Goal: Obtain resource: Download file/media

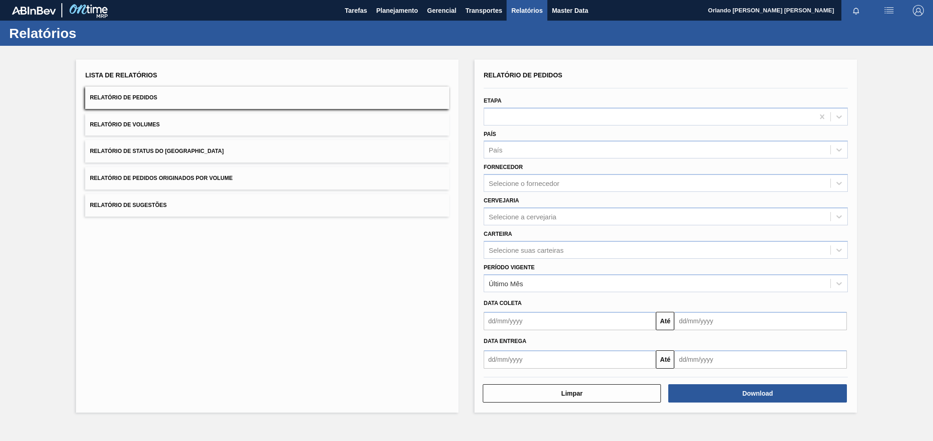
click at [618, 204] on div "Cervejaria Selecione a cervejaria" at bounding box center [666, 209] width 364 height 31
click at [601, 186] on div "Selecione o fornecedor" at bounding box center [657, 183] width 346 height 13
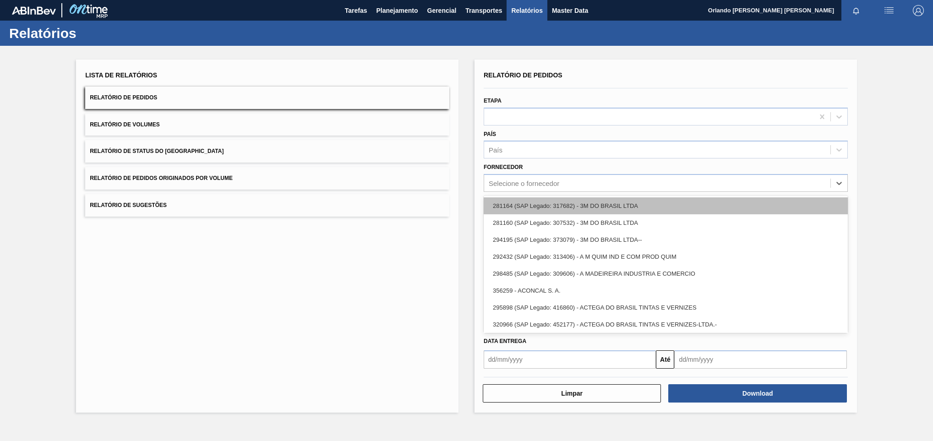
paste input "307331"
type input "307331"
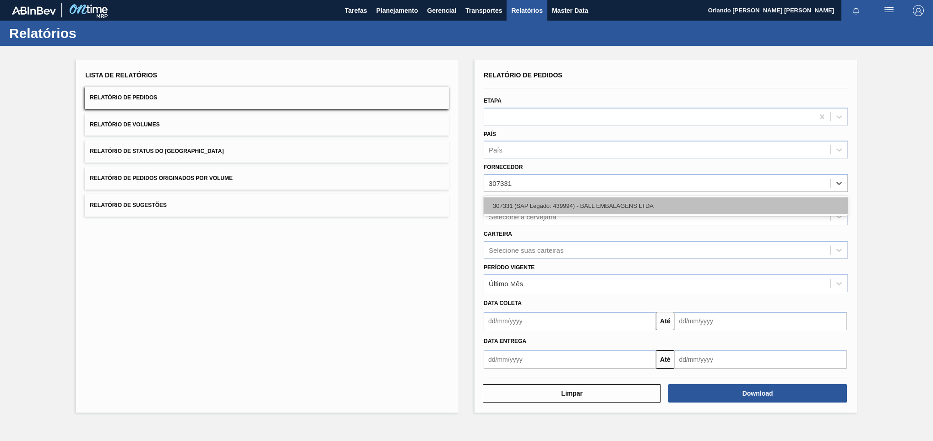
click at [566, 201] on div "307331 (SAP Legado: 439994) - BALL EMBALAGENS LTDA" at bounding box center [666, 205] width 364 height 17
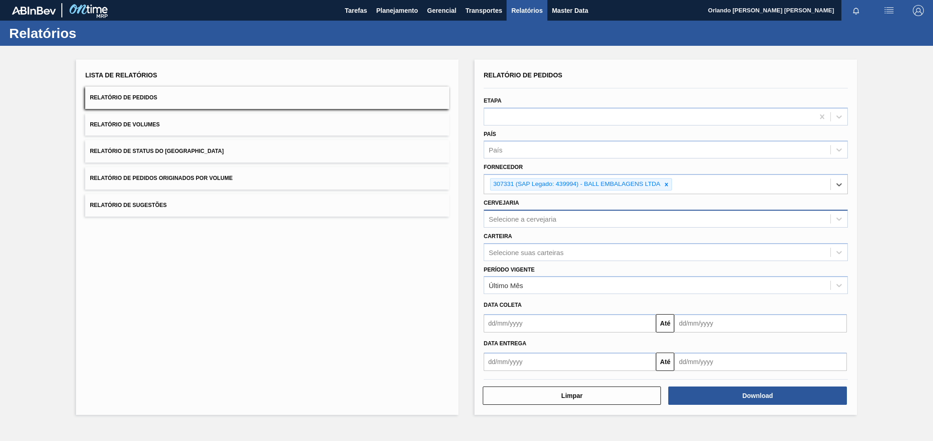
click at [536, 222] on div "Selecione a cervejaria" at bounding box center [523, 219] width 68 height 8
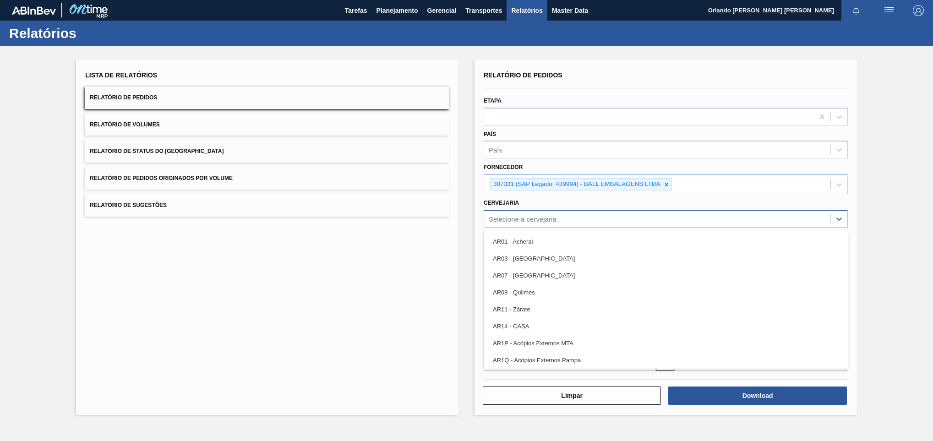
paste input "BR18"
type input "BR18"
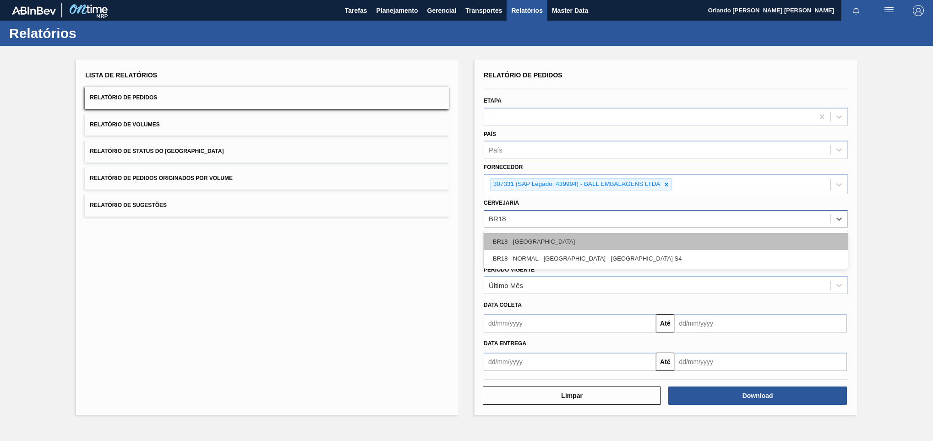
click at [546, 242] on div "BR18 - [GEOGRAPHIC_DATA]" at bounding box center [666, 241] width 364 height 17
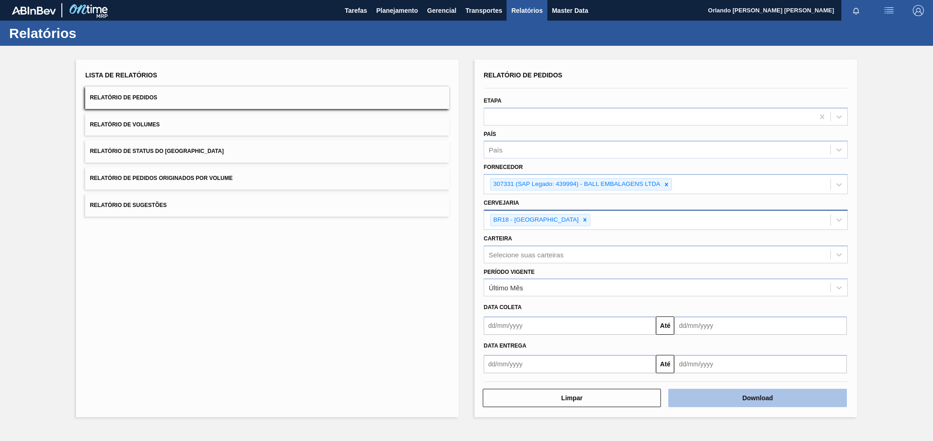
click at [796, 400] on button "Download" at bounding box center [757, 398] width 178 height 18
